Goal: Use online tool/utility: Utilize a website feature to perform a specific function

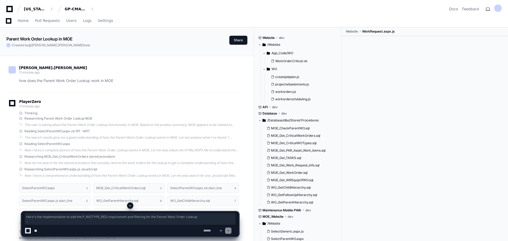
scroll to position [2229, 0]
